Goal: Obtain resource: Download file/media

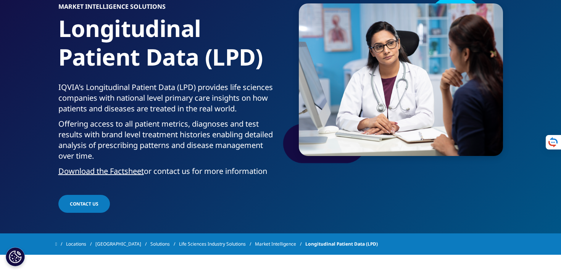
scroll to position [71, 0]
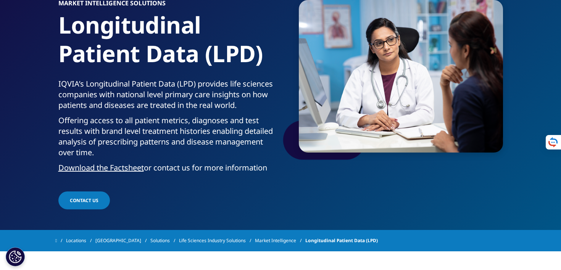
click at [131, 168] on link "Download the Factsheet" at bounding box center [101, 168] width 86 height 10
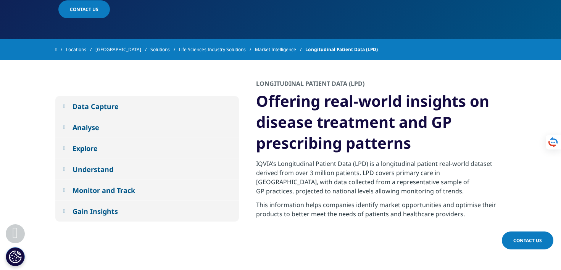
scroll to position [276, 0]
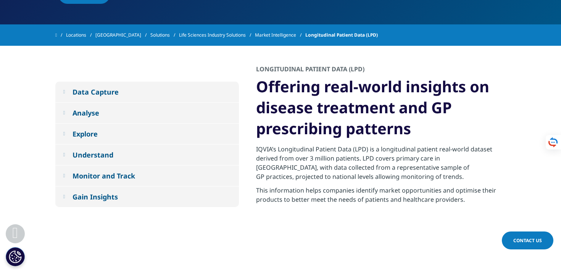
click at [102, 116] on button "Analyse" at bounding box center [147, 113] width 184 height 21
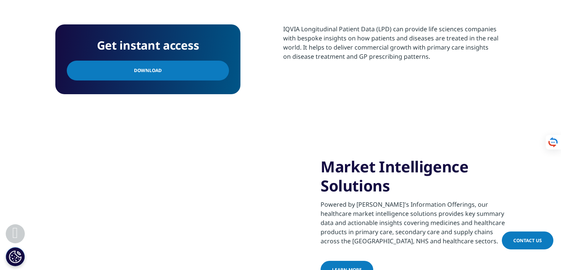
scroll to position [387, 0]
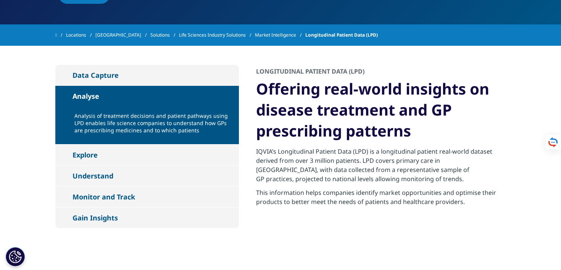
click at [88, 75] on div "Data Capture" at bounding box center [96, 75] width 46 height 9
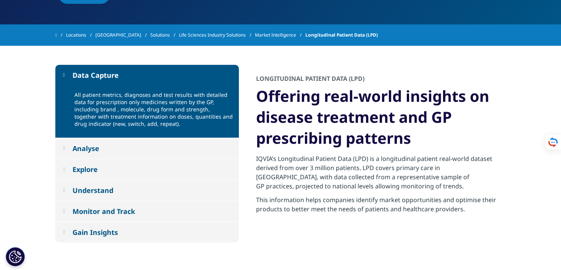
click at [87, 213] on div "Monitor and Track" at bounding box center [104, 211] width 63 height 9
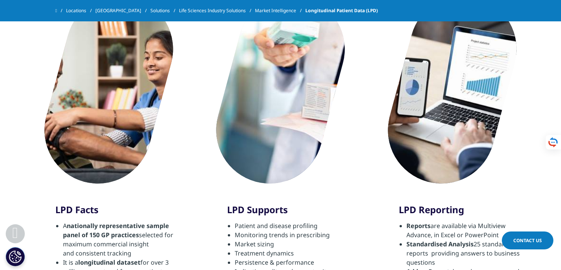
scroll to position [526, 0]
